Goal: Task Accomplishment & Management: Manage account settings

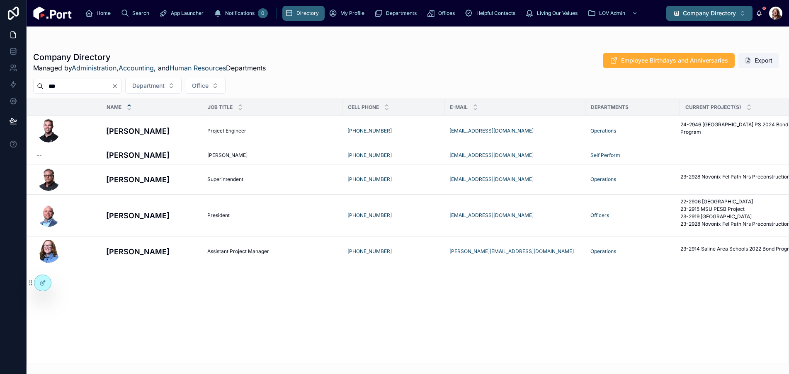
click at [686, 15] on span "Company Directory" at bounding box center [709, 13] width 53 height 8
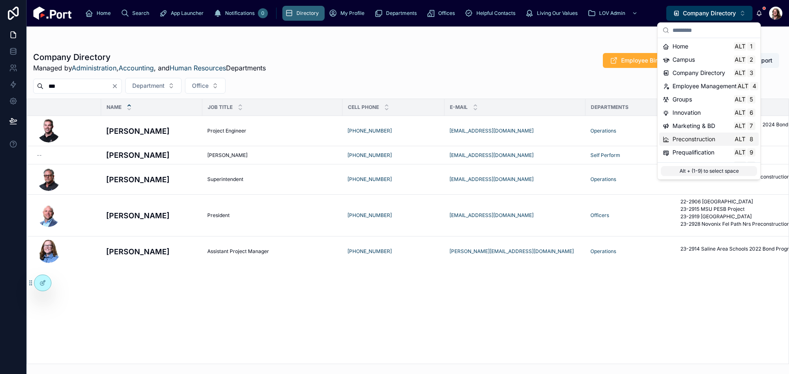
scroll to position [78, 0]
click at [697, 126] on span "Technology" at bounding box center [689, 128] width 32 height 8
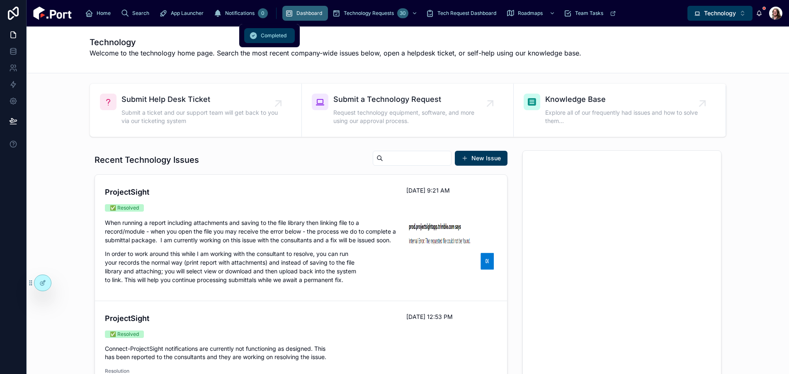
click at [277, 38] on span "Completed" at bounding box center [274, 35] width 26 height 7
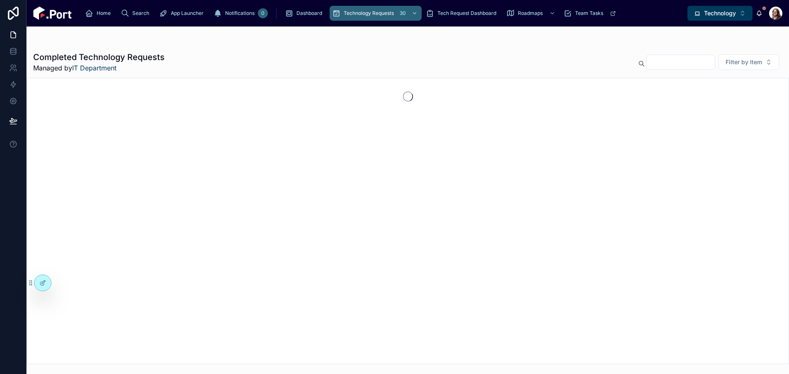
click at [277, 38] on div "Completed Technology Requests Managed by IT Department Filter by Item" at bounding box center [408, 196] width 763 height 338
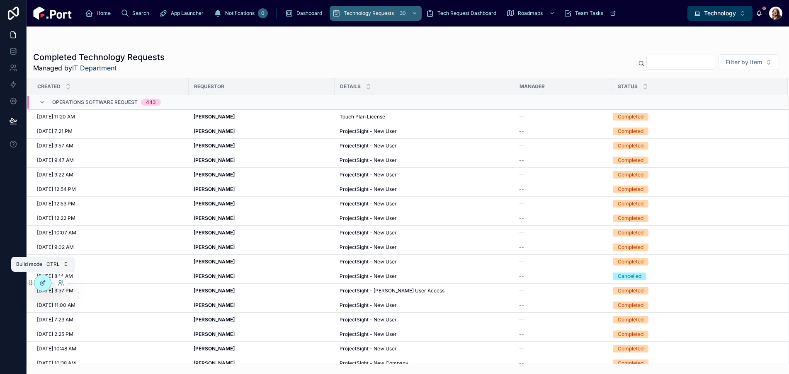
click at [43, 280] on icon at bounding box center [42, 283] width 7 height 7
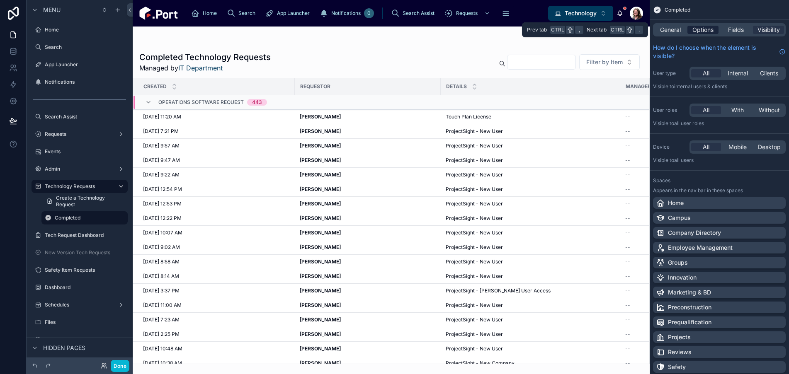
click at [704, 26] on span "Options" at bounding box center [703, 30] width 21 height 8
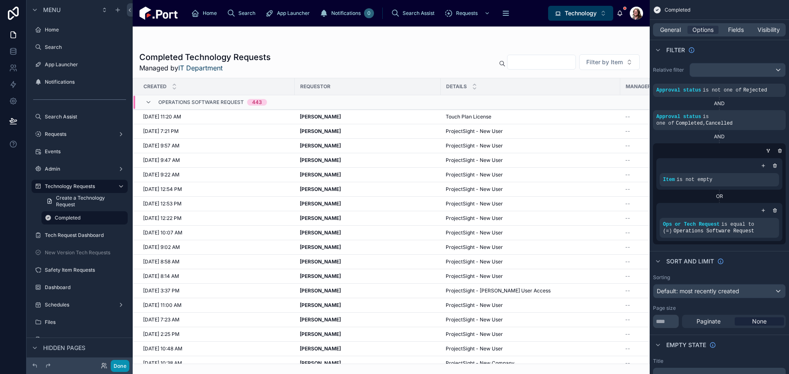
click at [123, 365] on button "Done" at bounding box center [120, 366] width 19 height 12
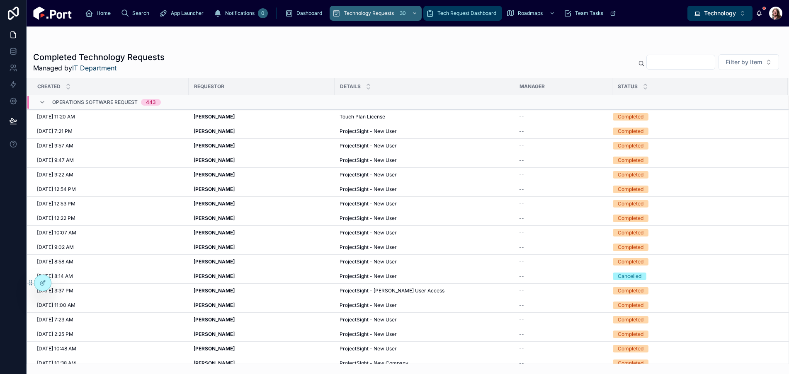
click at [426, 8] on div "Tech Request Dashboard" at bounding box center [463, 13] width 74 height 13
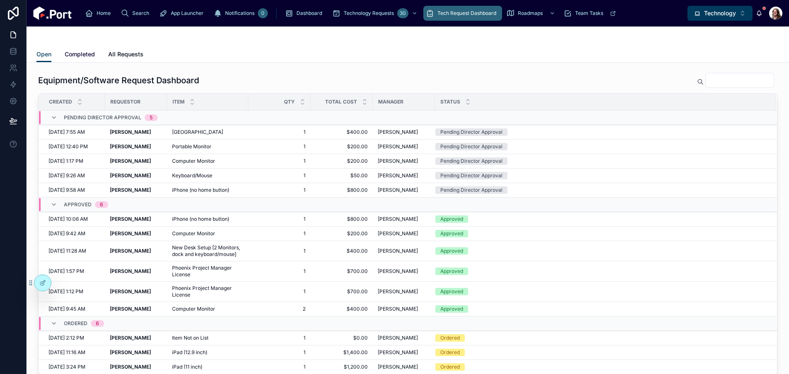
click at [87, 50] on span "Completed" at bounding box center [80, 54] width 30 height 8
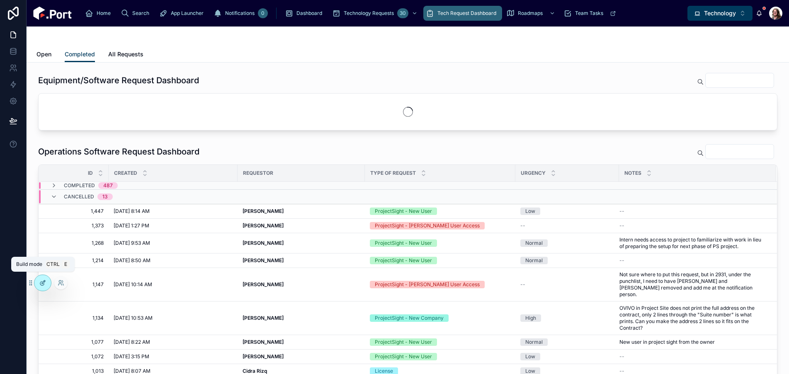
click at [44, 282] on icon at bounding box center [42, 283] width 7 height 7
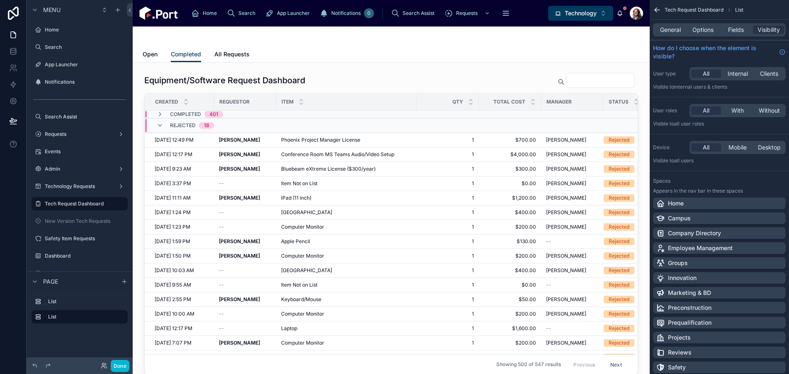
scroll to position [13, 0]
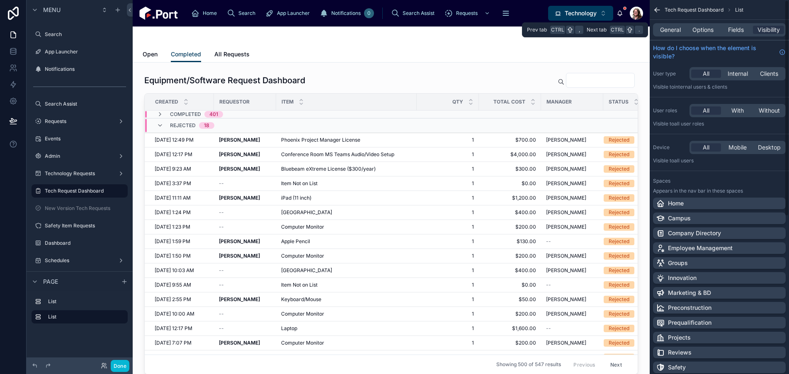
click at [705, 34] on div "General Options Fields Visibility" at bounding box center [719, 29] width 133 height 13
click at [705, 30] on span "Options" at bounding box center [703, 30] width 21 height 8
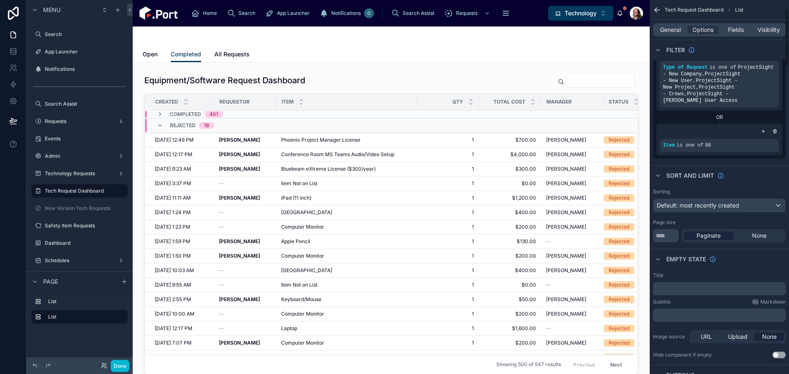
scroll to position [53, 0]
click at [758, 135] on div "scrollable content" at bounding box center [759, 140] width 12 height 12
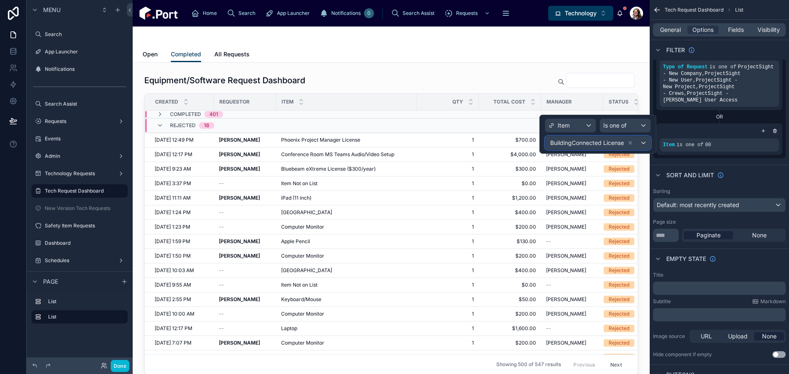
click at [637, 148] on div "BuildingConnected License" at bounding box center [597, 142] width 105 height 13
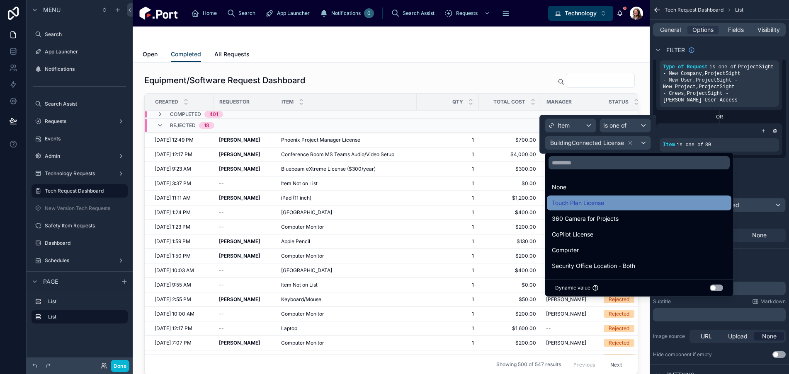
click at [587, 198] on span "Touch Plan License" at bounding box center [578, 203] width 52 height 10
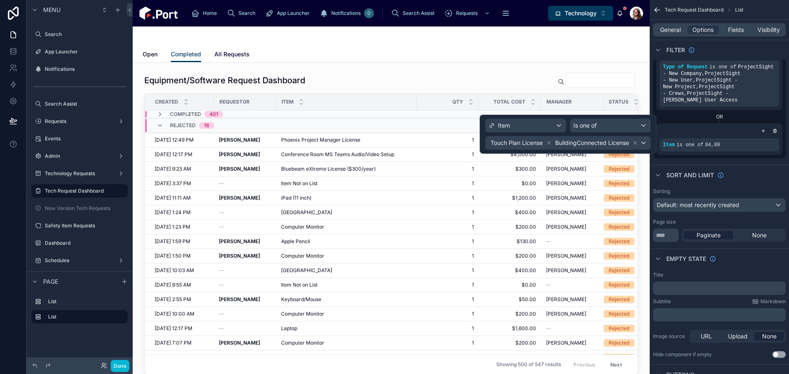
click at [231, 55] on span "All Requests" at bounding box center [231, 54] width 35 height 8
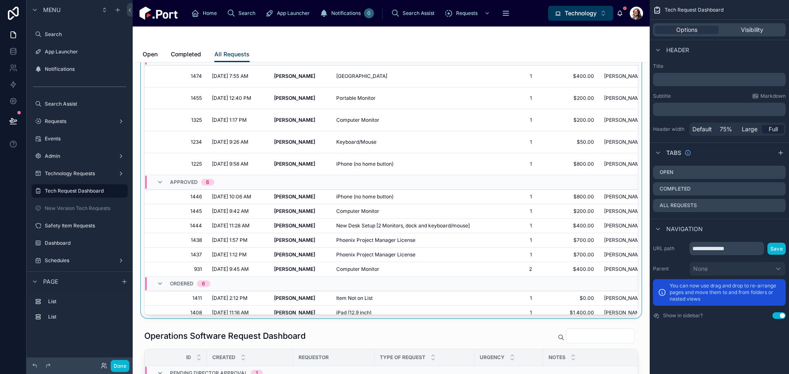
scroll to position [61, 0]
click at [394, 330] on div "Operations Software Request Dashboard" at bounding box center [391, 335] width 494 height 16
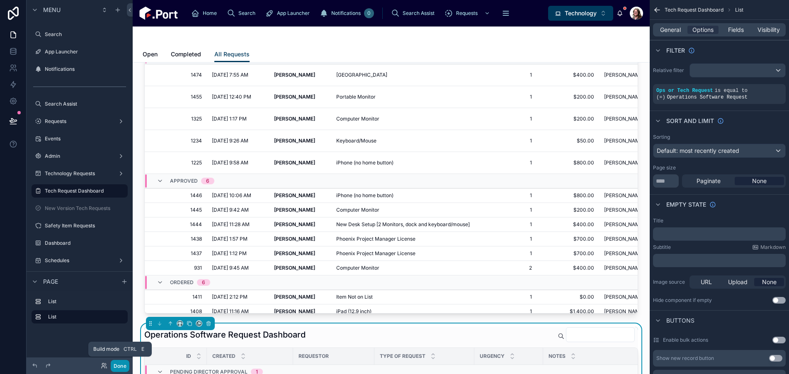
click at [118, 366] on button "Done" at bounding box center [120, 366] width 19 height 12
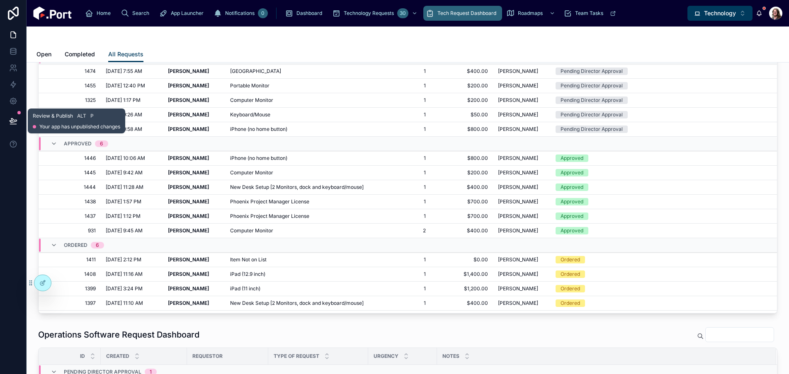
click at [11, 119] on icon at bounding box center [13, 121] width 7 height 4
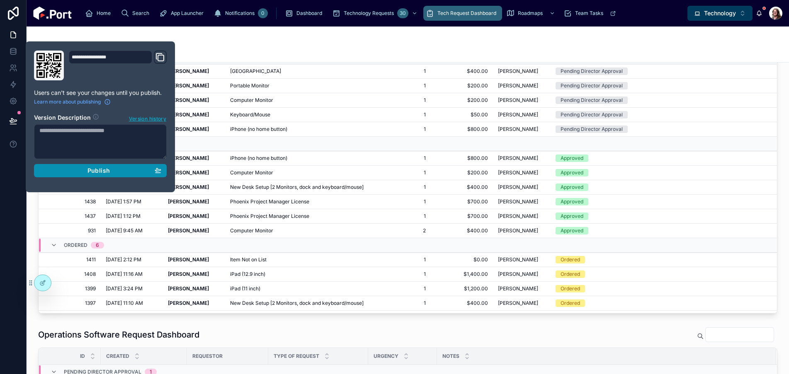
click at [147, 174] on div "Publish" at bounding box center [100, 170] width 122 height 7
